Goal: Task Accomplishment & Management: Manage account settings

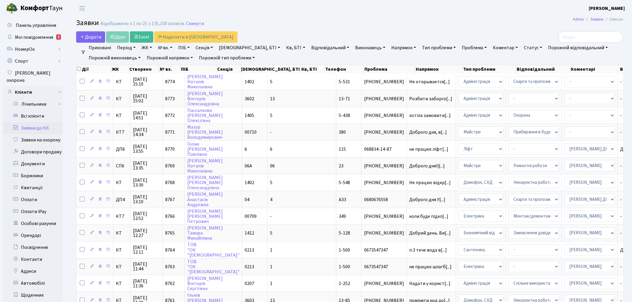
select select "25"
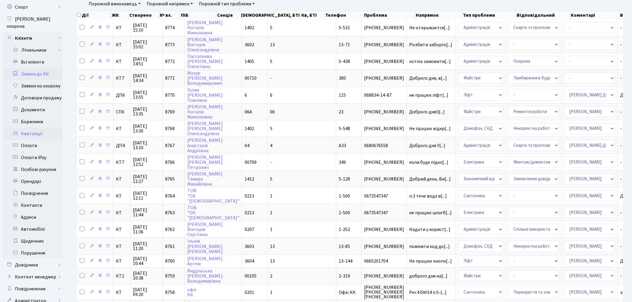
scroll to position [66, 0]
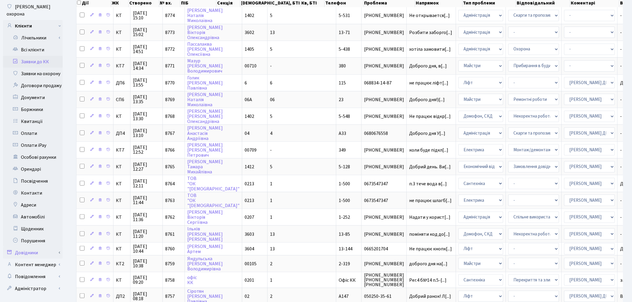
click at [42, 247] on link "Довідники" at bounding box center [33, 253] width 60 height 12
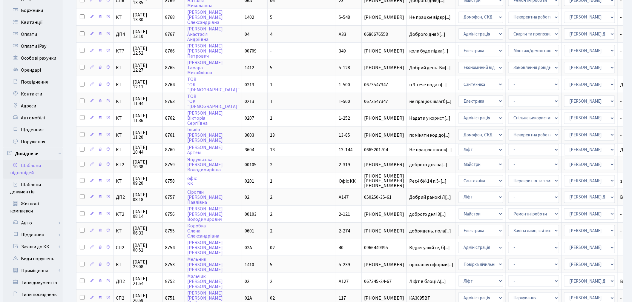
scroll to position [166, 0]
click at [49, 217] on link "Авто" at bounding box center [35, 223] width 56 height 12
click at [52, 217] on link "Авто" at bounding box center [35, 223] width 56 height 12
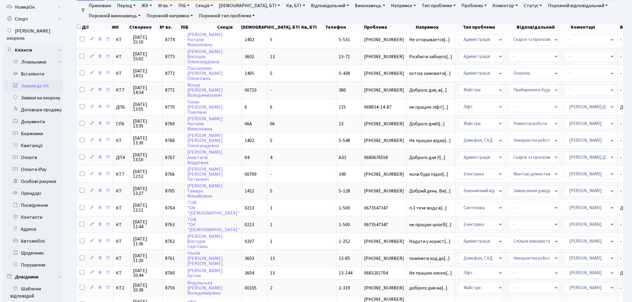
scroll to position [33, 0]
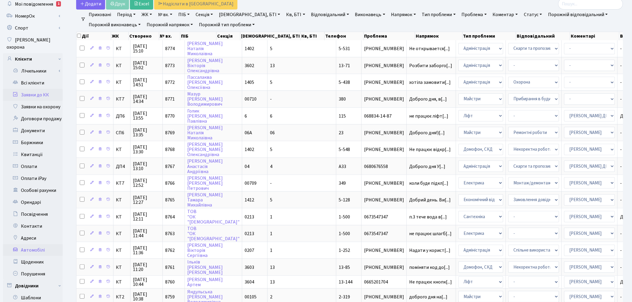
click at [46, 244] on link "Автомобілі" at bounding box center [33, 250] width 60 height 12
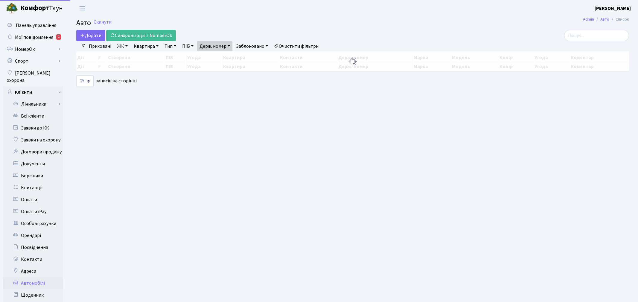
select select "25"
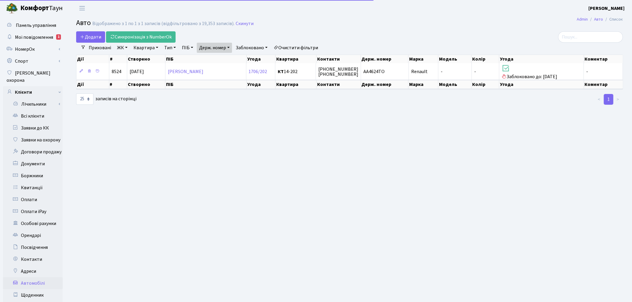
click at [207, 46] on link "Держ. номер" at bounding box center [214, 48] width 35 height 10
click at [218, 62] on input "4624" at bounding box center [214, 59] width 35 height 11
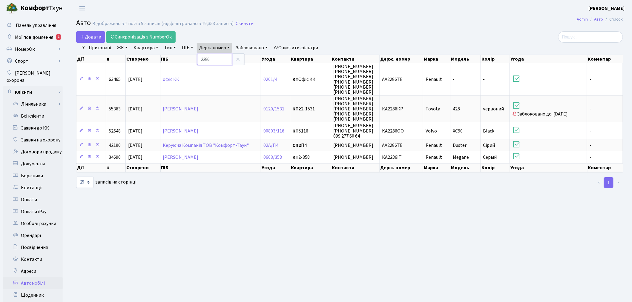
click at [201, 59] on input "2286" at bounding box center [214, 59] width 35 height 11
drag, startPoint x: 223, startPoint y: 60, endPoint x: 207, endPoint y: 59, distance: 15.9
click at [202, 59] on input "КА2286КР" at bounding box center [214, 59] width 35 height 11
type input "КА2286КР"
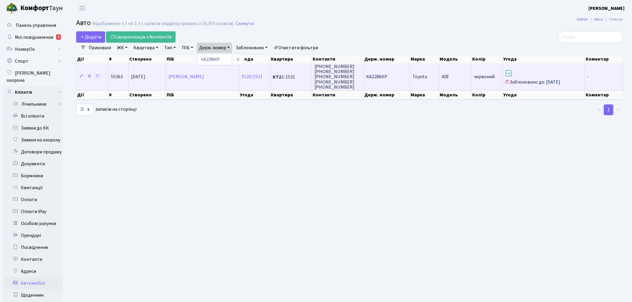
click at [429, 79] on td "Toyota" at bounding box center [424, 76] width 29 height 27
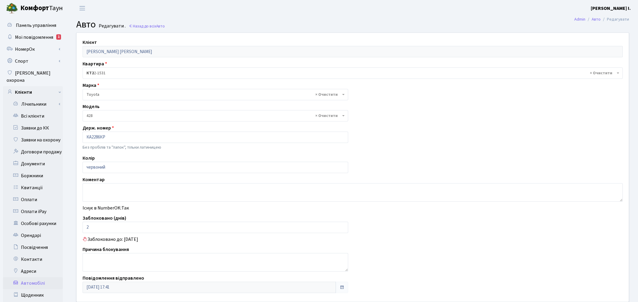
select select "7"
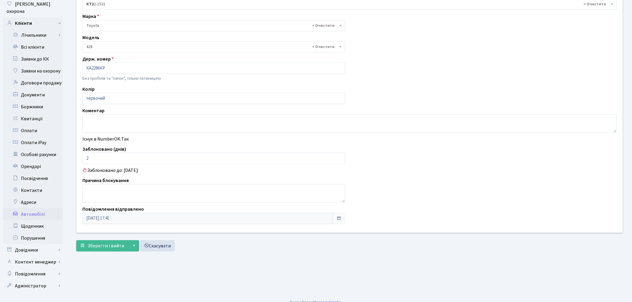
scroll to position [69, 0]
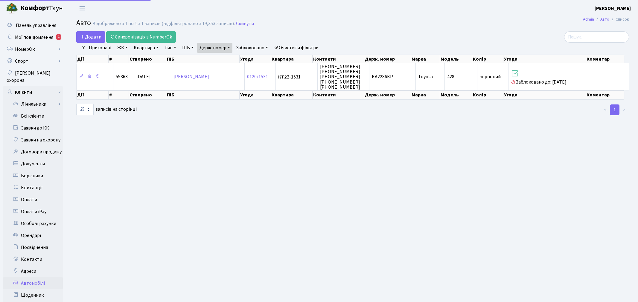
select select "25"
